Goal: Transaction & Acquisition: Book appointment/travel/reservation

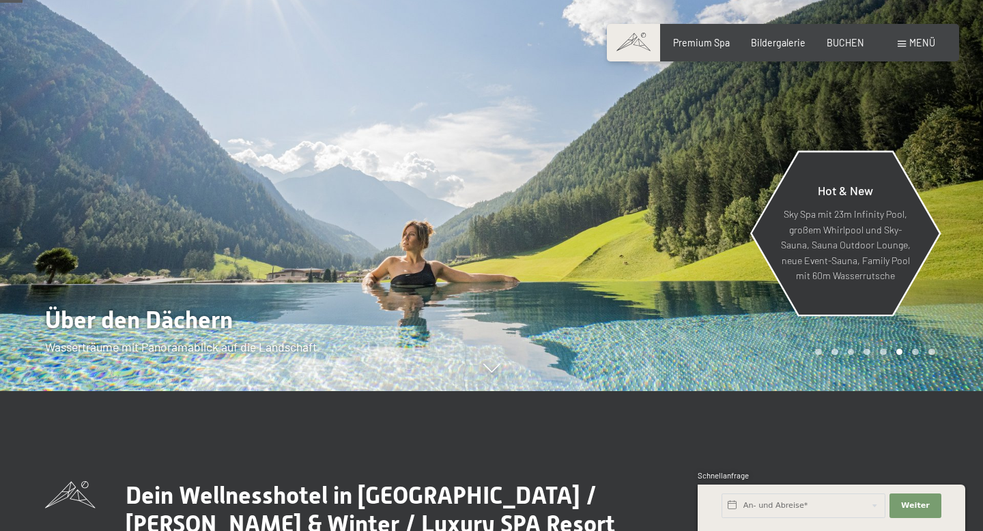
scroll to position [142, 0]
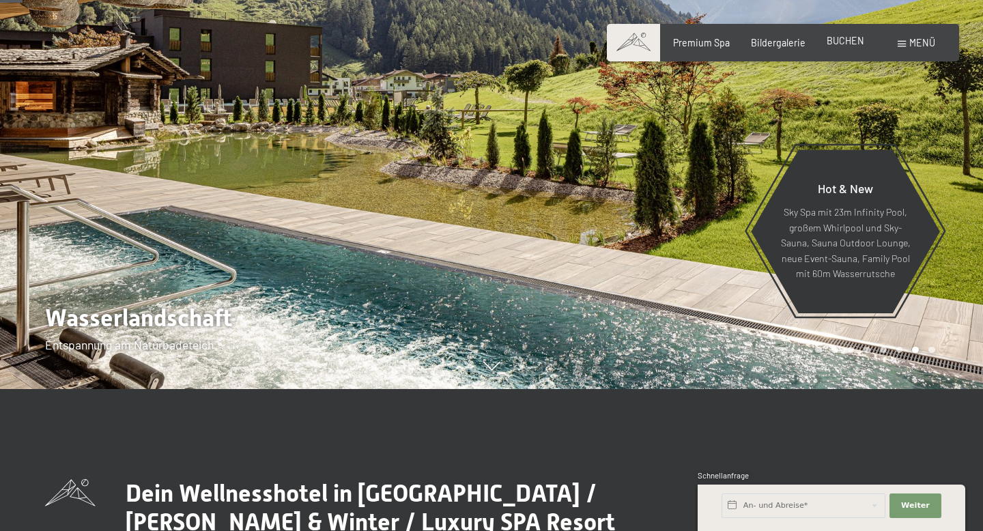
click at [838, 46] on div "BUCHEN" at bounding box center [846, 41] width 38 height 14
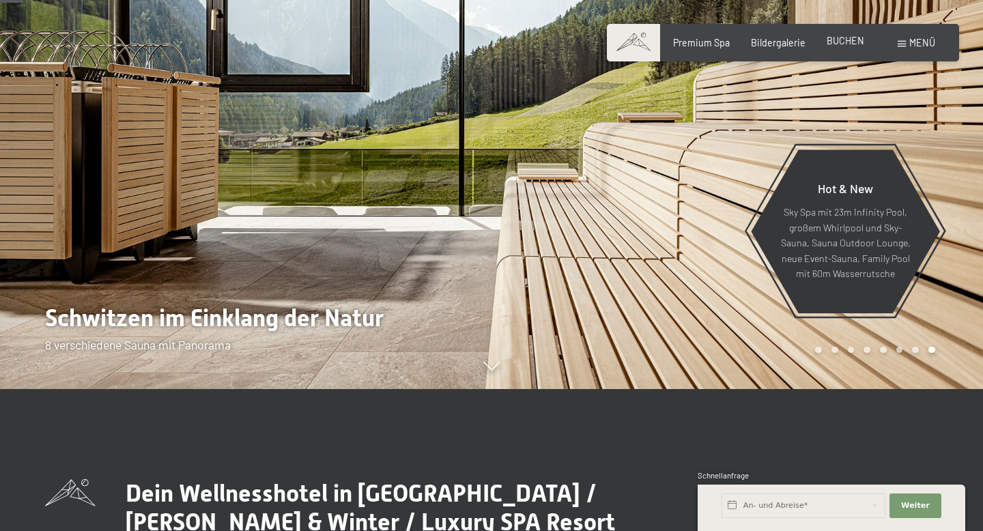
click at [847, 43] on span "BUCHEN" at bounding box center [846, 41] width 38 height 12
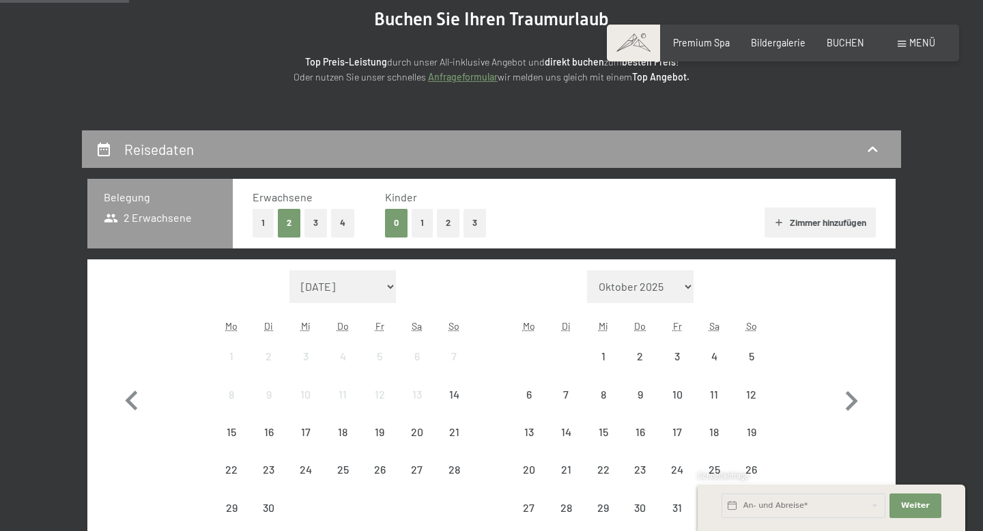
scroll to position [188, 0]
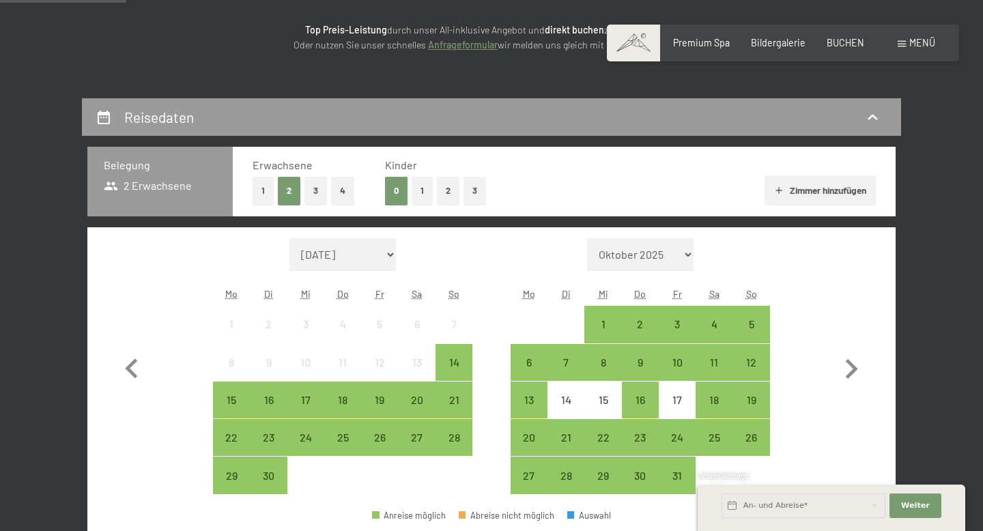
click at [450, 191] on button "2" at bounding box center [448, 191] width 23 height 28
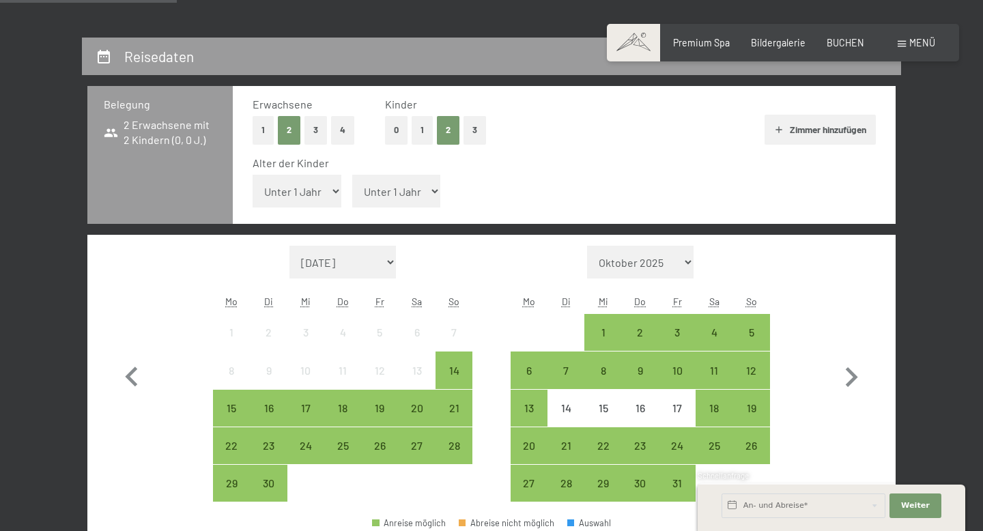
scroll to position [251, 0]
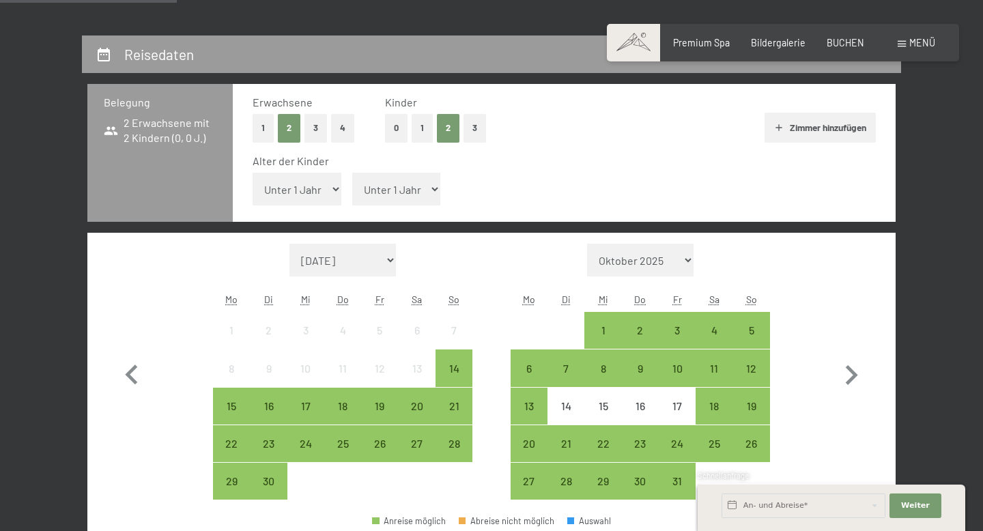
click at [392, 200] on select "Unter 1 Jahr 1 Jahr 2 Jahre 3 Jahre 4 Jahre 5 Jahre 6 Jahre 7 Jahre 8 Jahre 9 J…" at bounding box center [396, 189] width 89 height 33
select select "1"
click at [352, 173] on select "Unter 1 Jahr 1 Jahr 2 Jahre 3 Jahre 4 Jahre 5 Jahre 6 Jahre 7 Jahre 8 Jahre 9 J…" at bounding box center [396, 189] width 89 height 33
click at [331, 195] on select "Unter 1 Jahr 1 Jahr 2 Jahre 3 Jahre 4 Jahre 5 Jahre 6 Jahre 7 Jahre 8 Jahre 9 J…" at bounding box center [297, 189] width 89 height 33
select select "4"
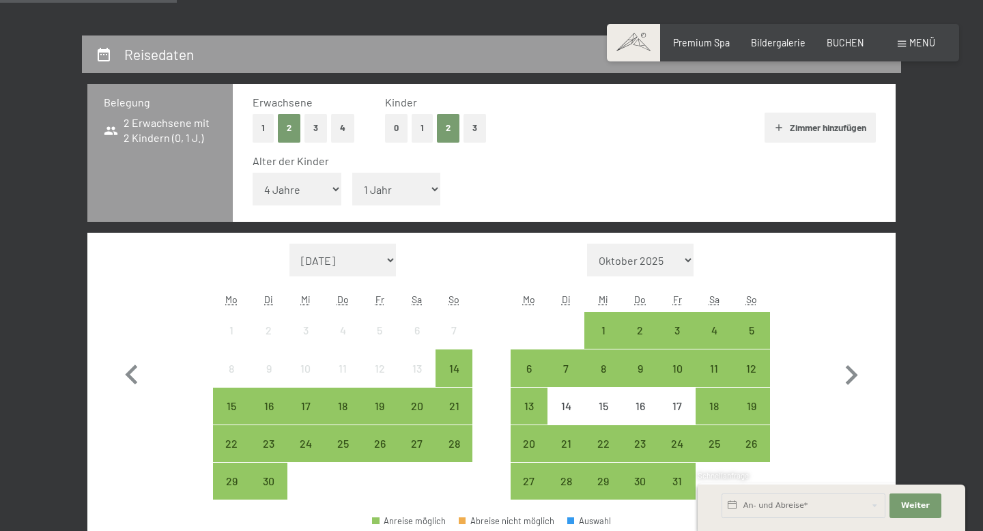
click at [253, 173] on select "Unter 1 Jahr 1 Jahr 2 Jahre 3 Jahre 4 Jahre 5 Jahre 6 Jahre 7 Jahre 8 Jahre 9 J…" at bounding box center [297, 189] width 89 height 33
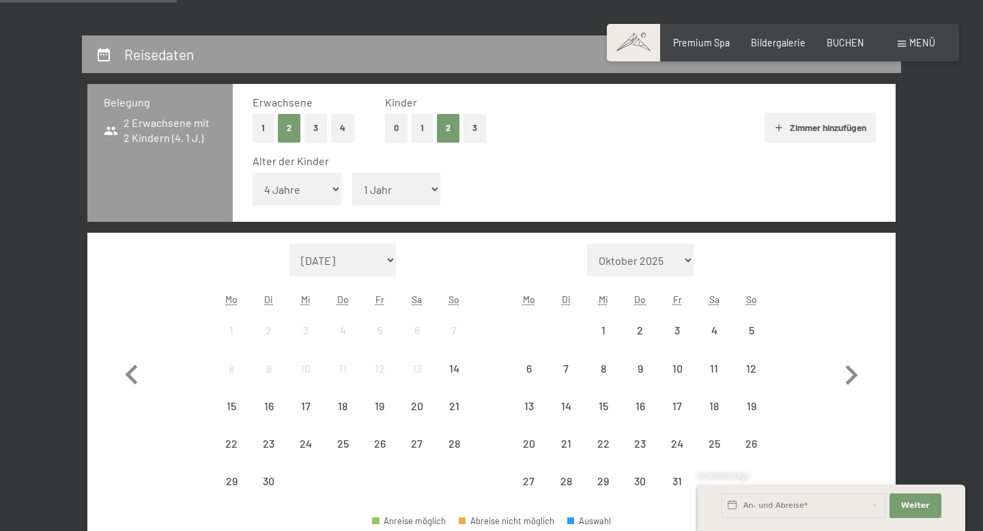
click at [628, 264] on select "Oktober 2025 [DATE] Dezember 2025 Januar 2026 Februar 2026 März 2026 [DATE] Mai…" at bounding box center [640, 260] width 107 height 33
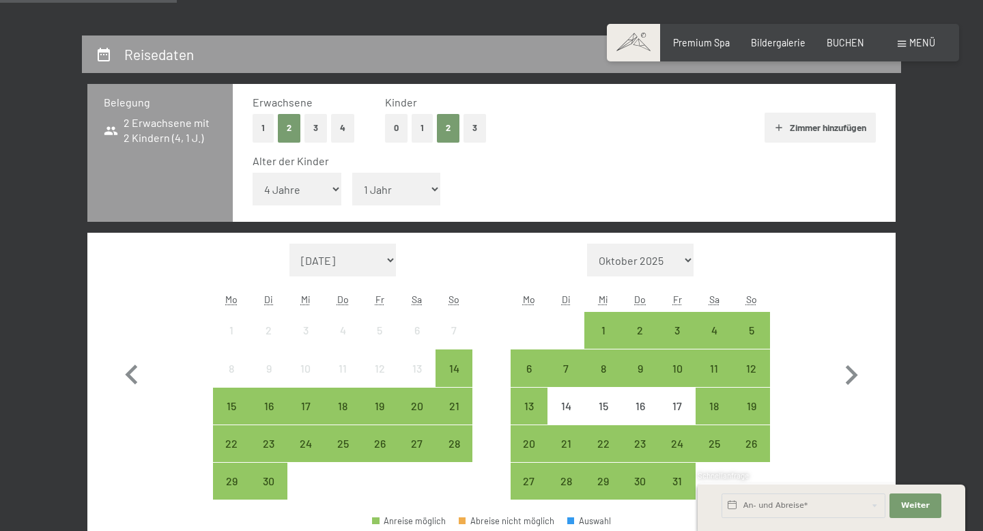
click at [622, 284] on div "Monat/Jahr Oktober 2025 [DATE] Dezember 2025 Januar 2026 Februar 2026 März 2026…" at bounding box center [640, 372] width 259 height 257
click at [628, 270] on select "Oktober 2025 [DATE] Dezember 2025 Januar 2026 Februar 2026 März 2026 [DATE] Mai…" at bounding box center [640, 260] width 107 height 33
select select "[DATE]"
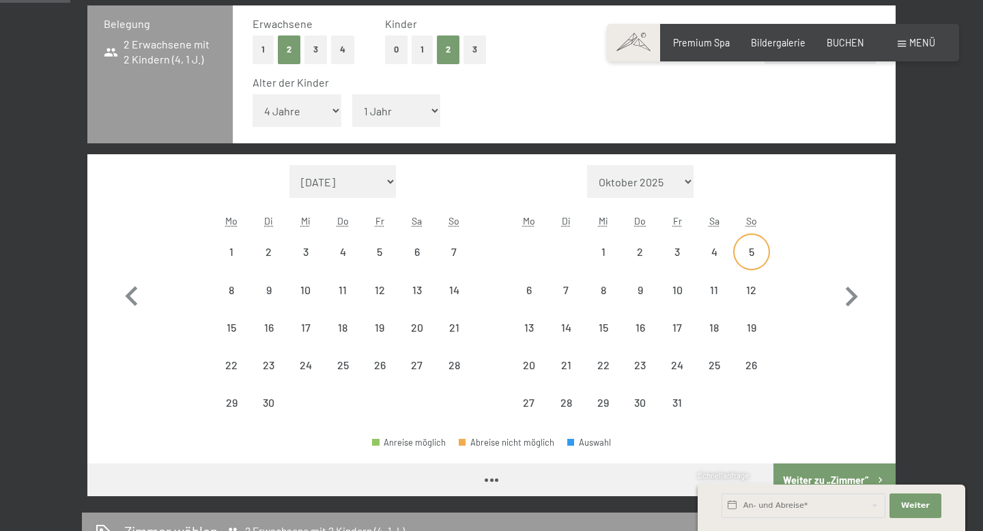
scroll to position [332, 0]
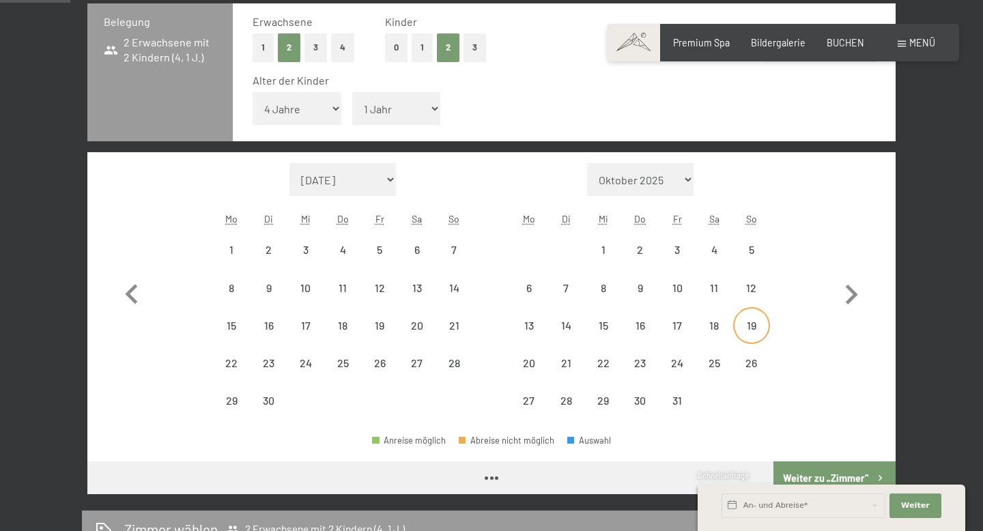
select select "[DATE]"
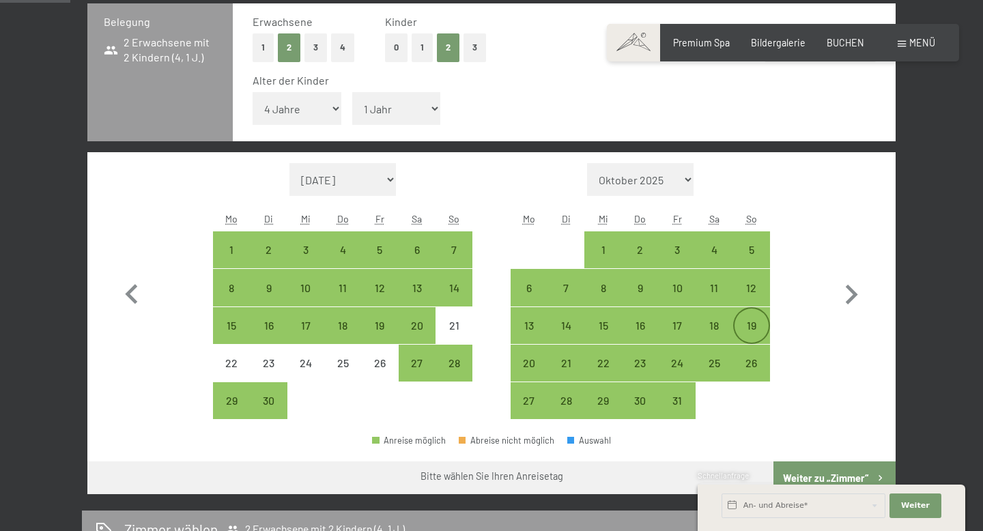
click at [748, 329] on div "19" at bounding box center [752, 337] width 34 height 34
select select "[DATE]"
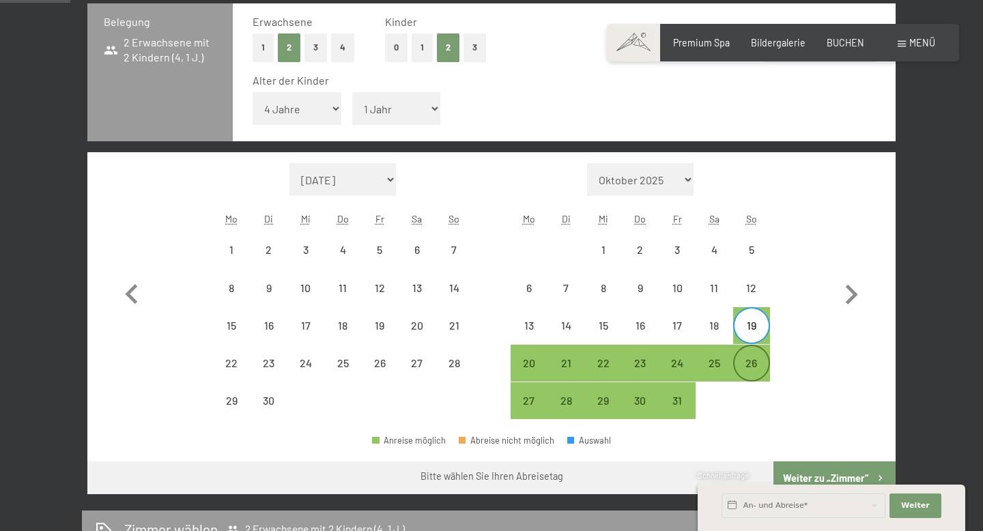
click at [748, 364] on div "26" at bounding box center [752, 375] width 34 height 34
select select "[DATE]"
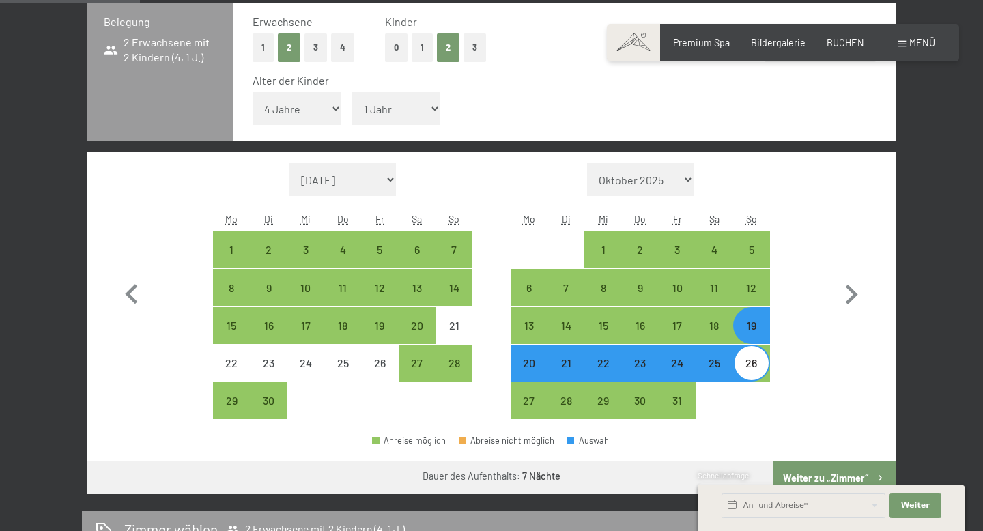
scroll to position [393, 0]
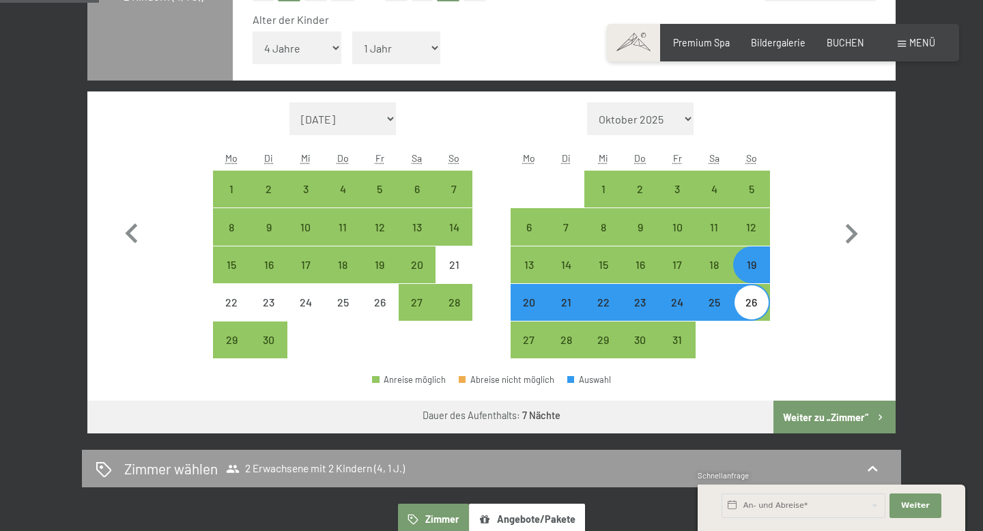
click at [828, 416] on button "Weiter zu „Zimmer“" at bounding box center [835, 417] width 122 height 33
select select "[DATE]"
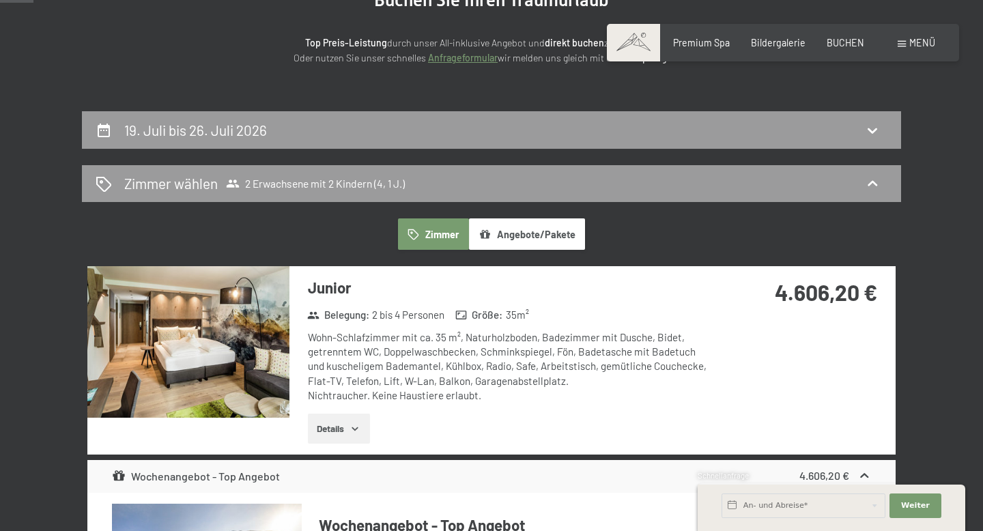
scroll to position [214, 0]
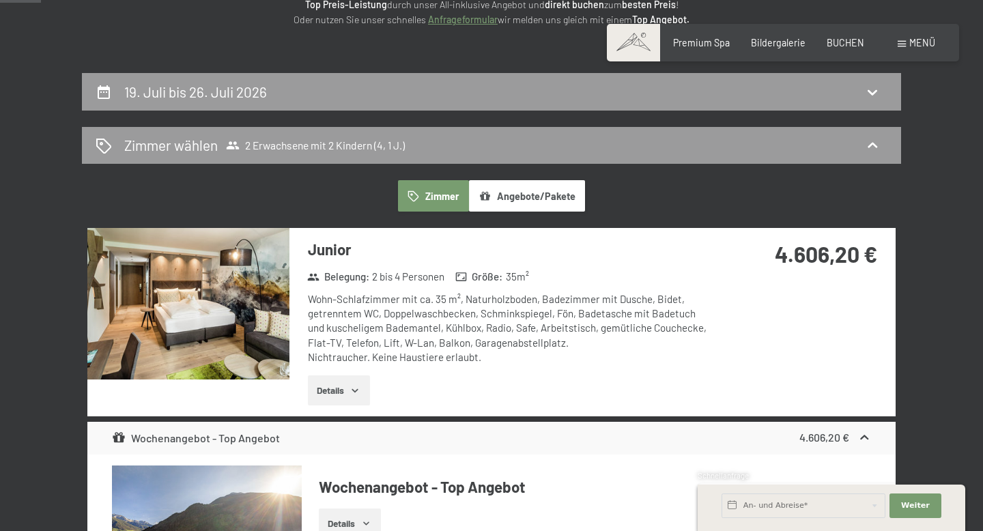
click at [348, 393] on button "Details" at bounding box center [339, 391] width 62 height 30
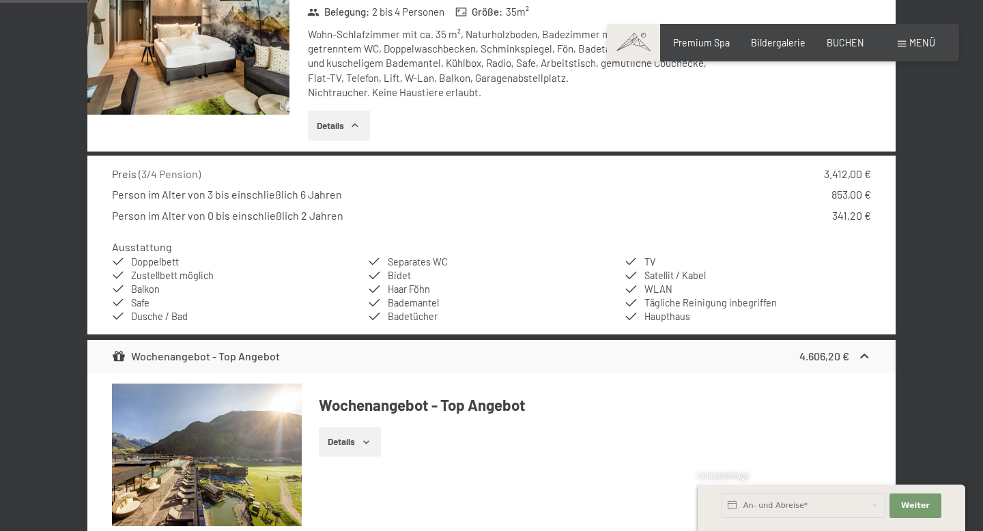
scroll to position [495, 0]
